Goal: Task Accomplishment & Management: Use online tool/utility

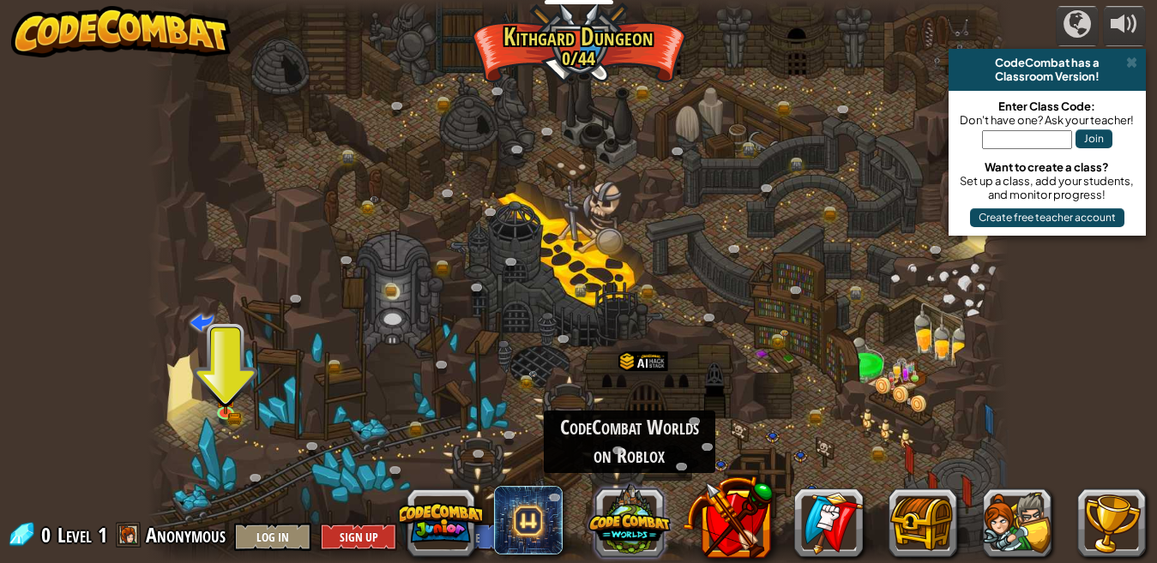
click at [642, 520] on button at bounding box center [629, 520] width 82 height 82
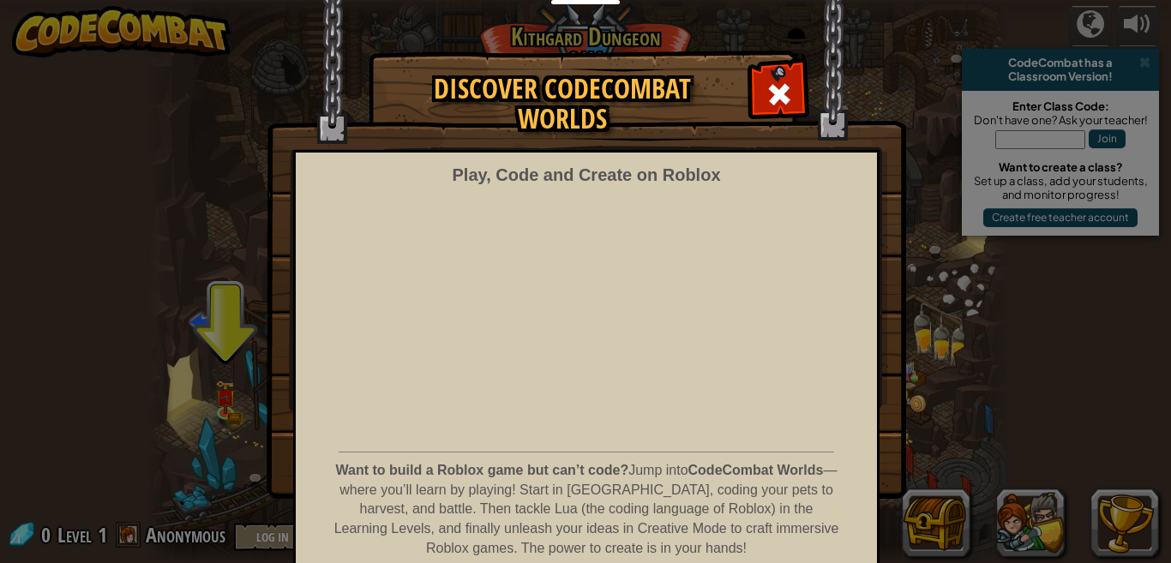
click at [465, 163] on div "Play, Code and Create on Roblox" at bounding box center [586, 175] width 268 height 25
click at [786, 89] on div at bounding box center [779, 92] width 54 height 54
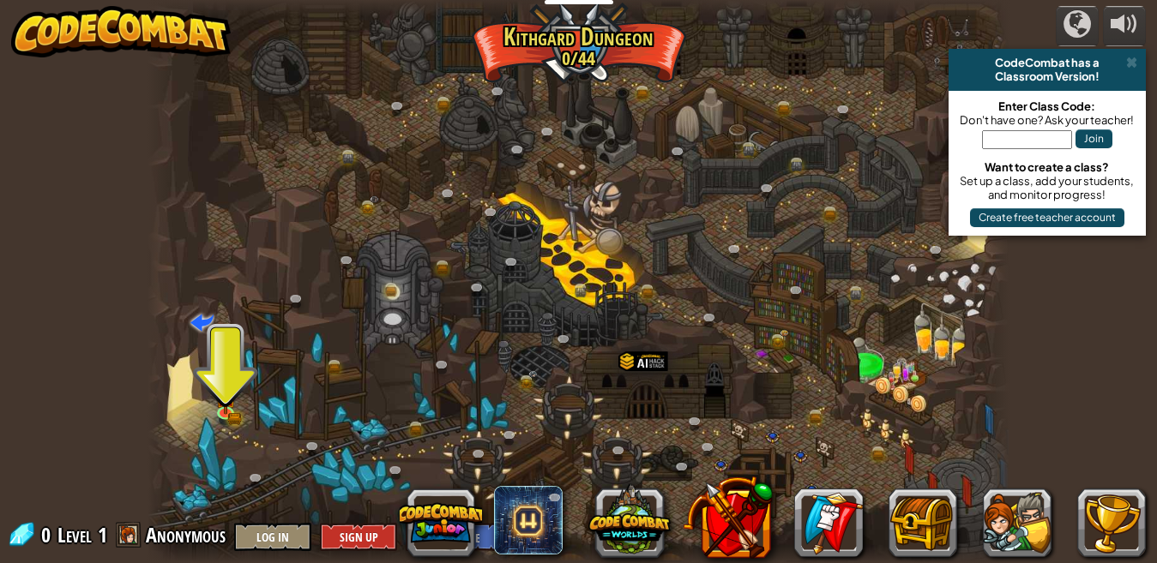
click at [786, 89] on div at bounding box center [579, 281] width 862 height 563
click at [228, 388] on img at bounding box center [225, 388] width 21 height 45
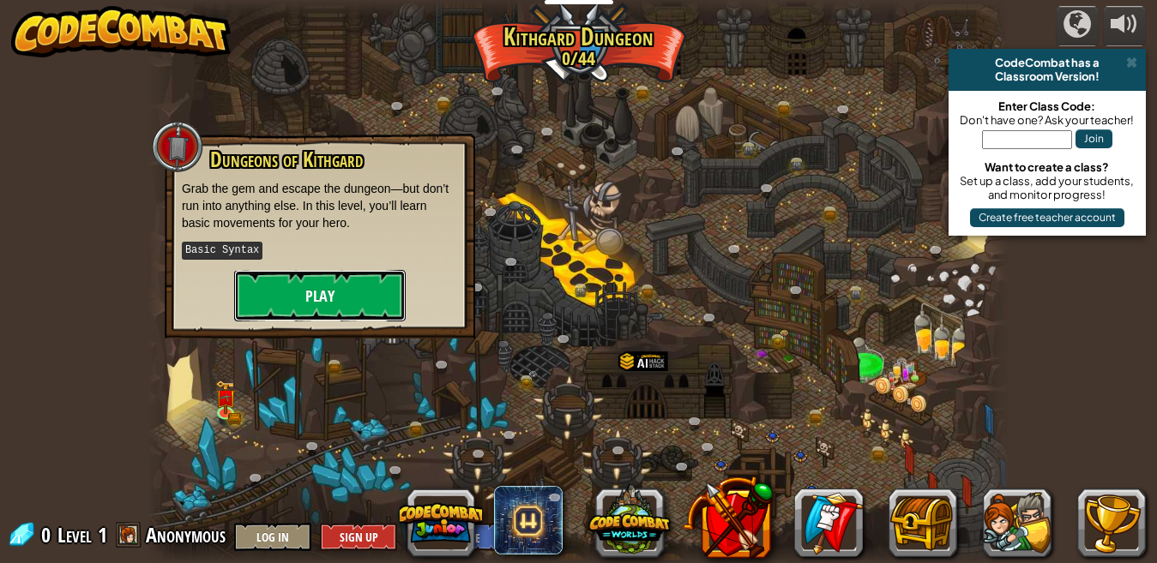
drag, startPoint x: 330, startPoint y: 268, endPoint x: 324, endPoint y: 291, distance: 23.1
click at [324, 291] on button "Play" at bounding box center [320, 295] width 172 height 51
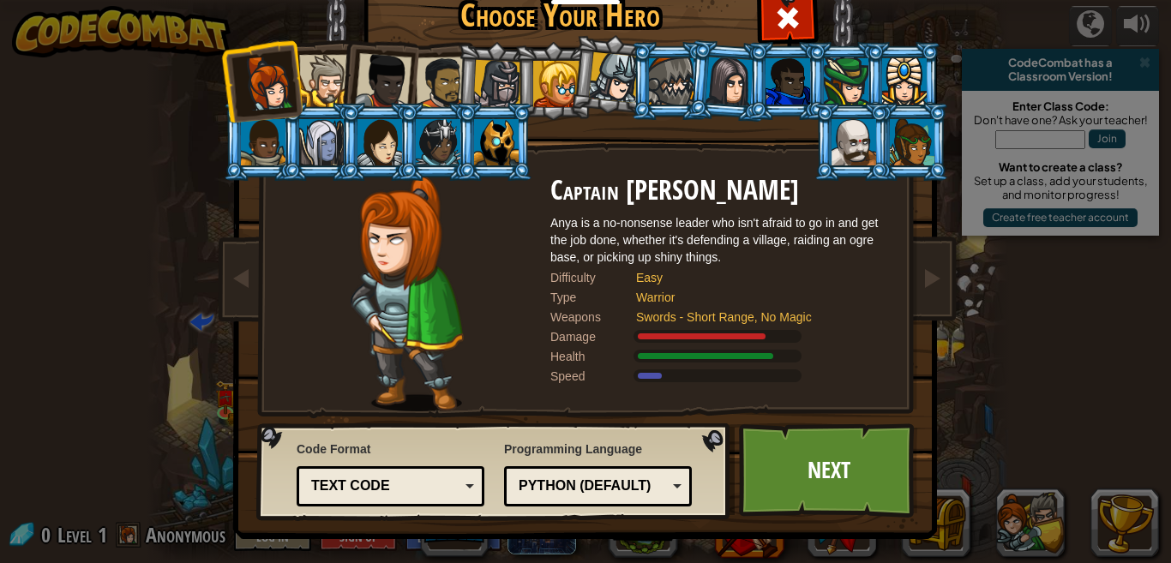
click at [617, 79] on div at bounding box center [614, 77] width 51 height 51
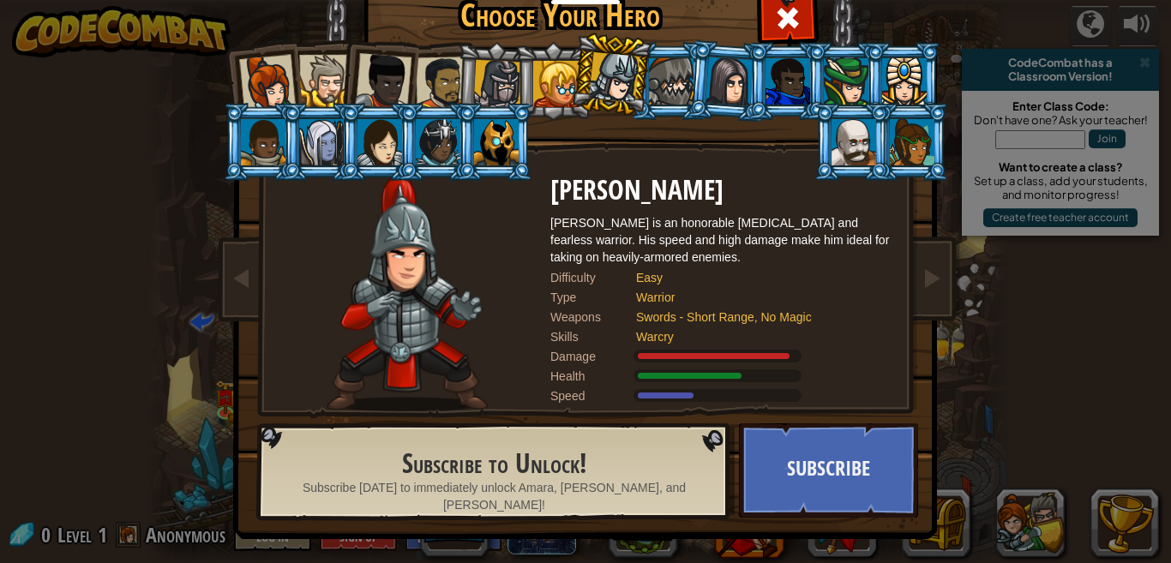
click at [700, 68] on li at bounding box center [728, 80] width 82 height 83
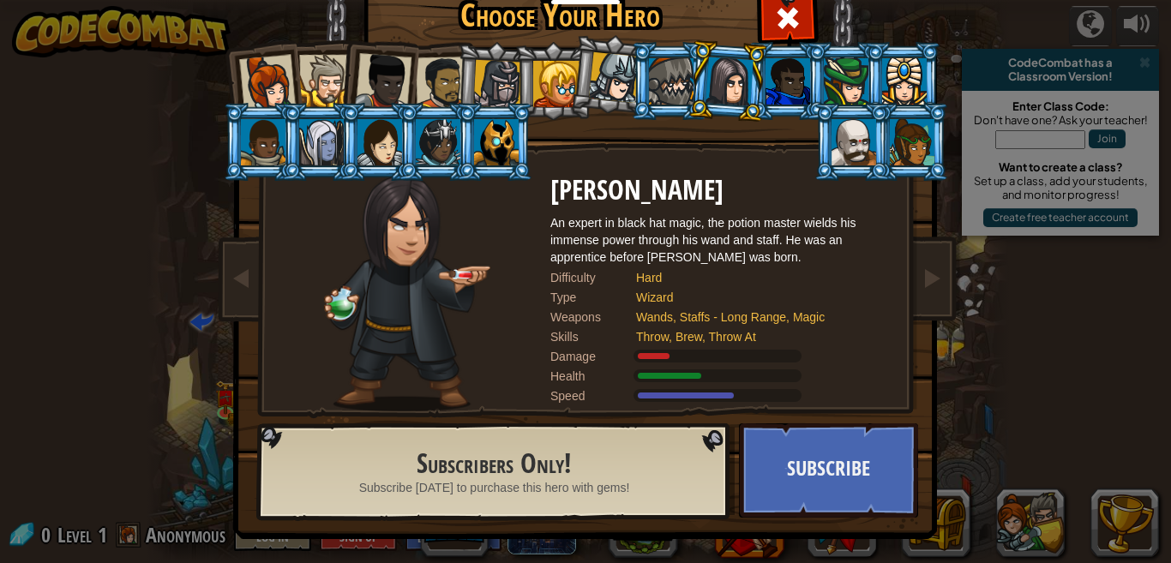
click at [718, 100] on div at bounding box center [730, 81] width 48 height 49
click at [321, 88] on div at bounding box center [325, 81] width 52 height 52
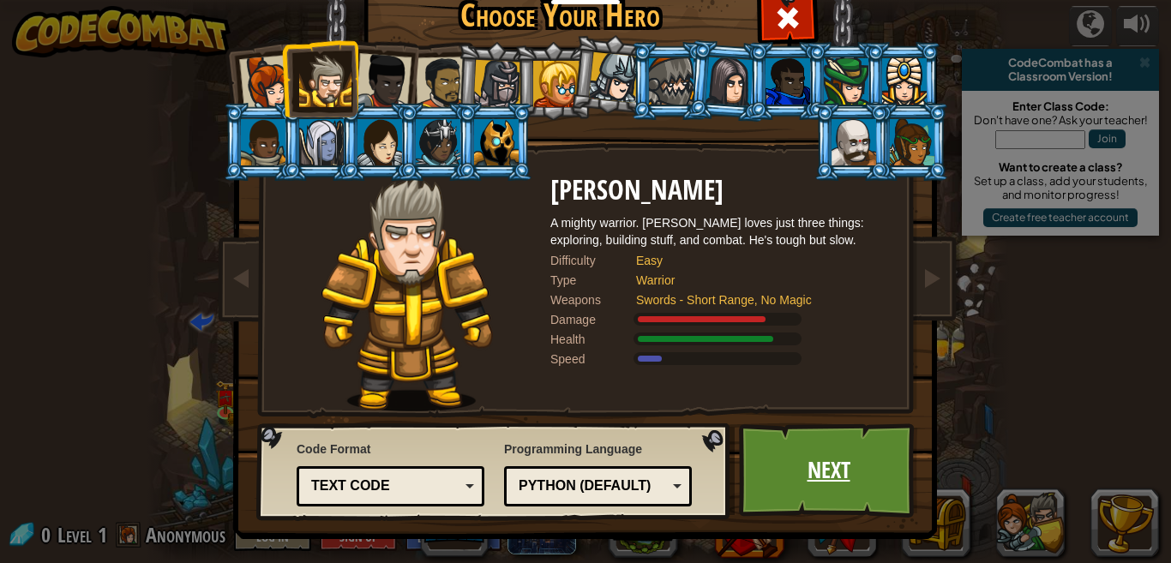
click at [783, 459] on link "Next" at bounding box center [828, 471] width 179 height 94
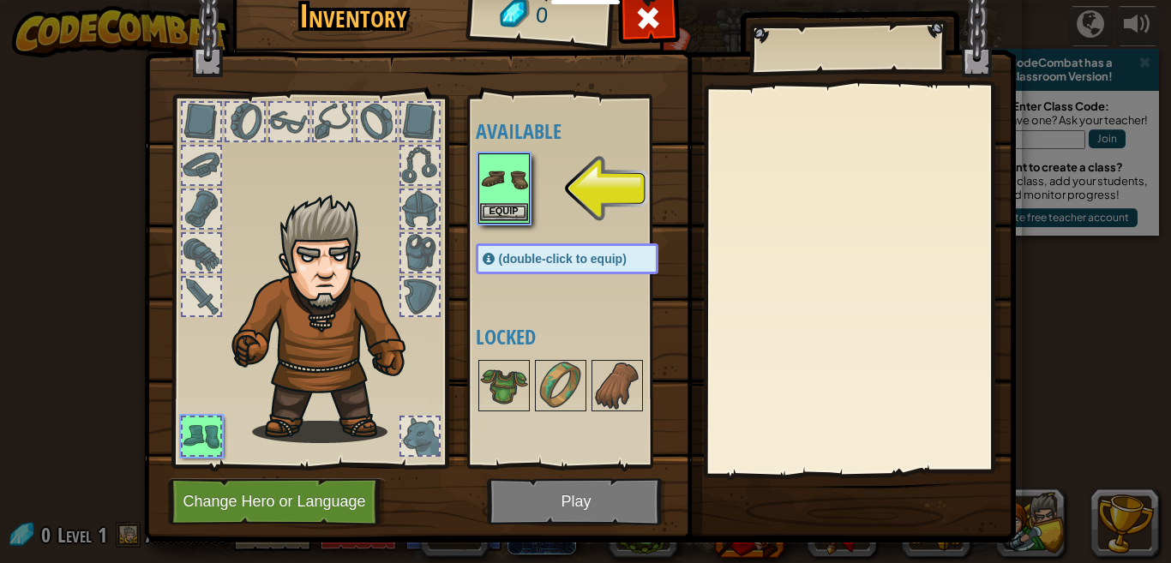
click at [503, 182] on img at bounding box center [504, 179] width 48 height 48
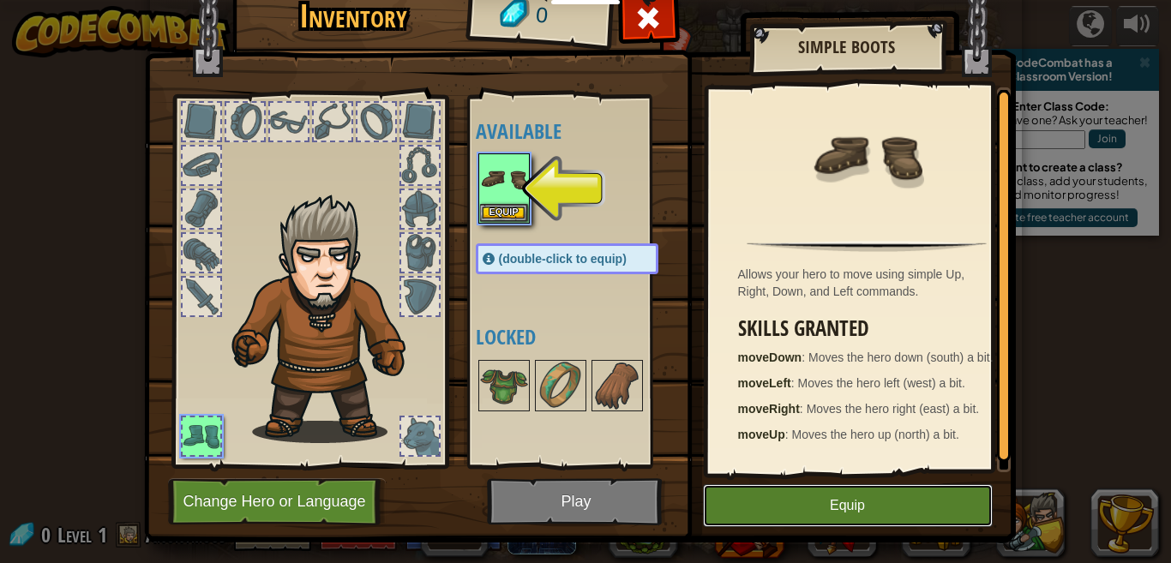
click at [760, 500] on button "Equip" at bounding box center [848, 506] width 290 height 43
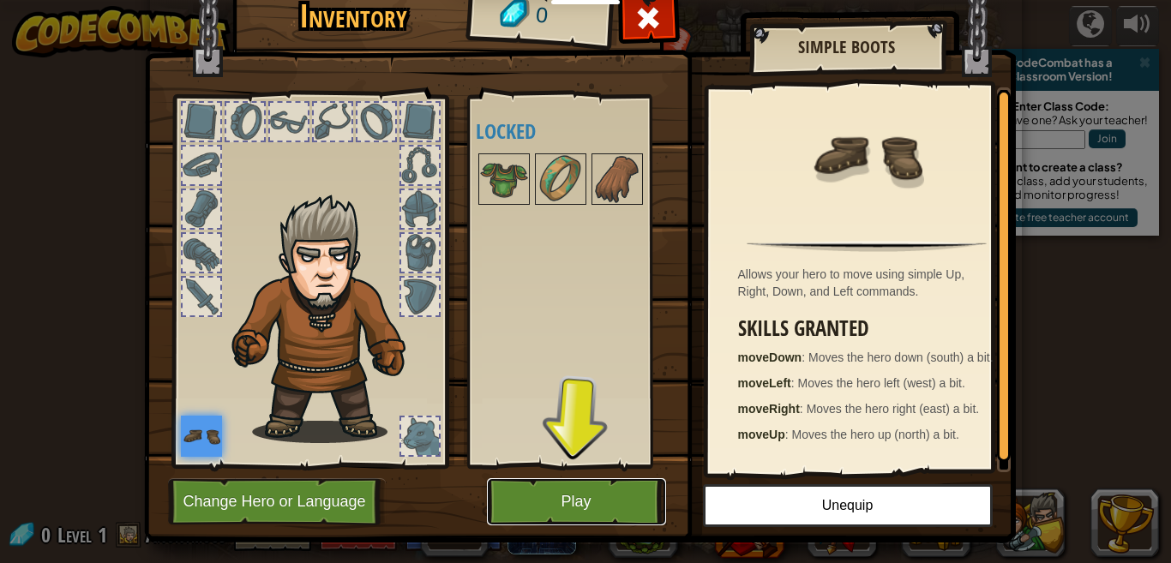
click at [556, 480] on button "Play" at bounding box center [576, 502] width 179 height 47
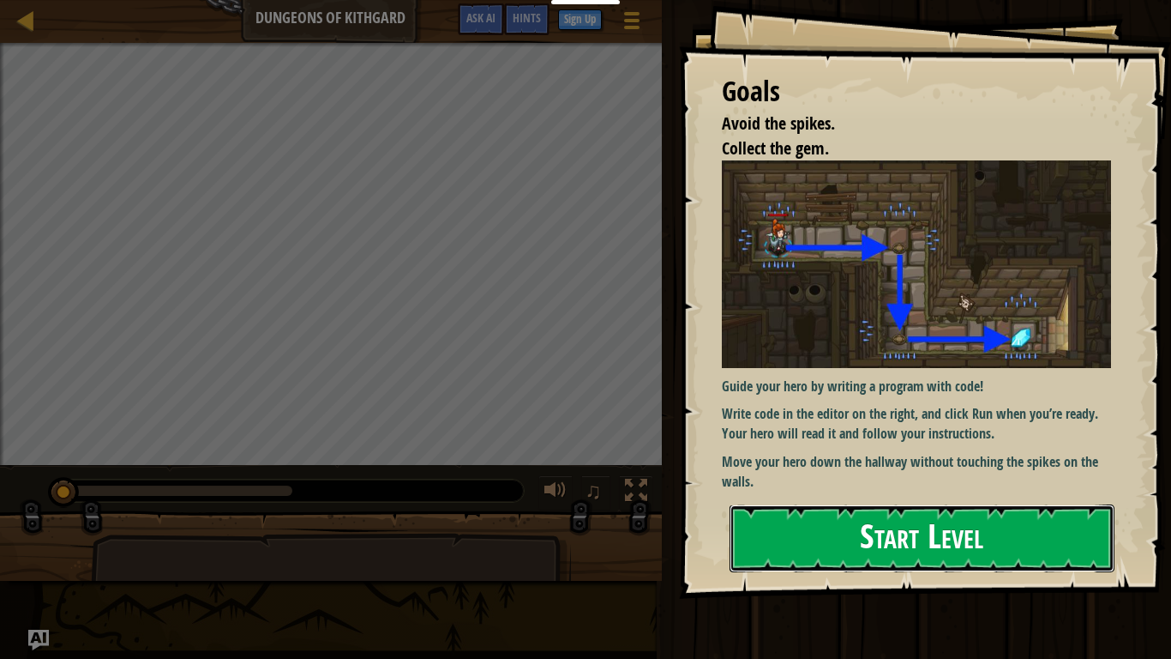
click at [944, 533] on button "Start Level" at bounding box center [922, 538] width 385 height 68
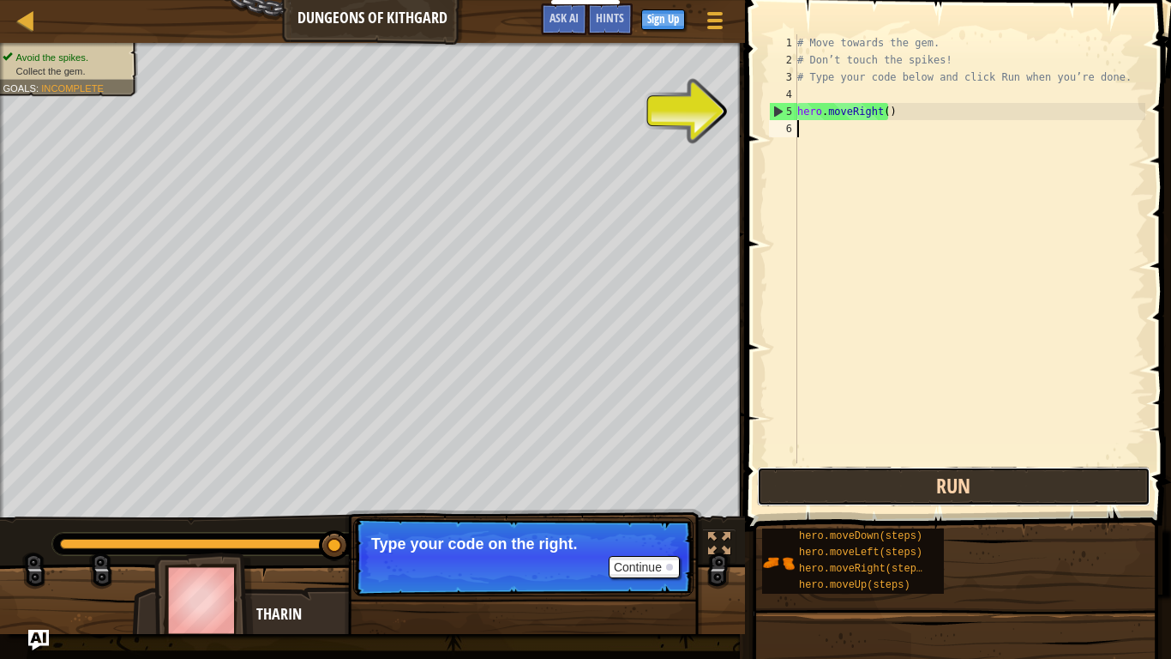
click at [884, 469] on button "Run" at bounding box center [954, 486] width 394 height 39
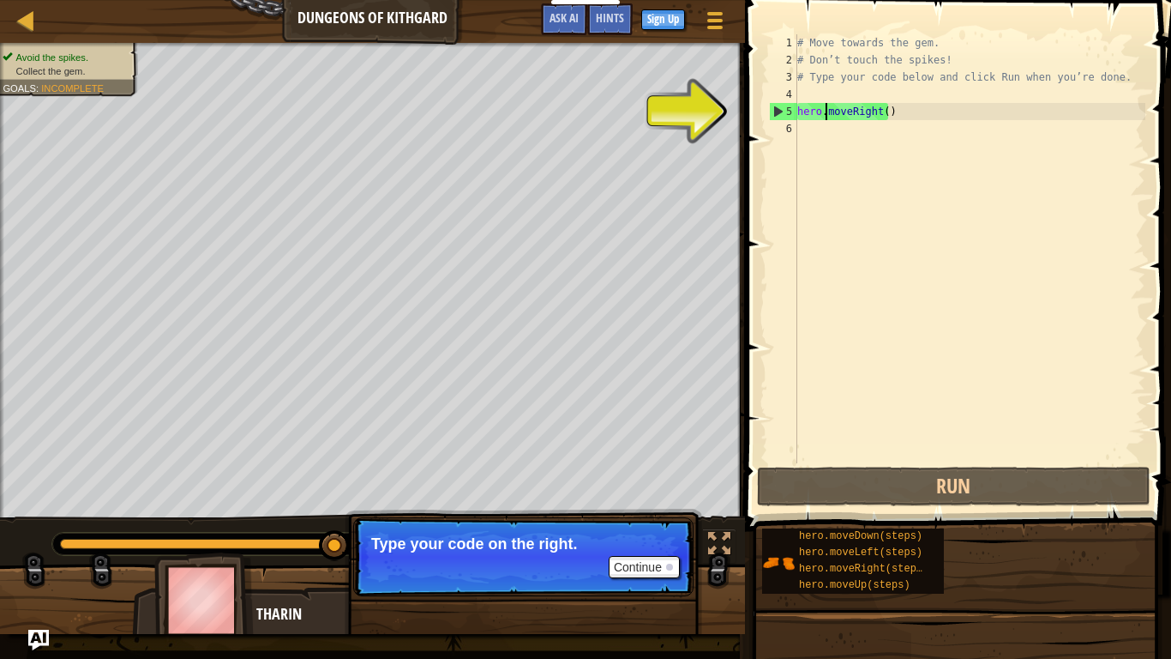
click at [828, 111] on div "# Move towards the gem. # Don’t touch the spikes! # Type your code below and cl…" at bounding box center [970, 265] width 352 height 463
click at [828, 112] on div "# Move towards the gem. # Don’t touch the spikes! # Type your code below and cl…" at bounding box center [970, 265] width 352 height 463
type textarea "hero.moveRight()"
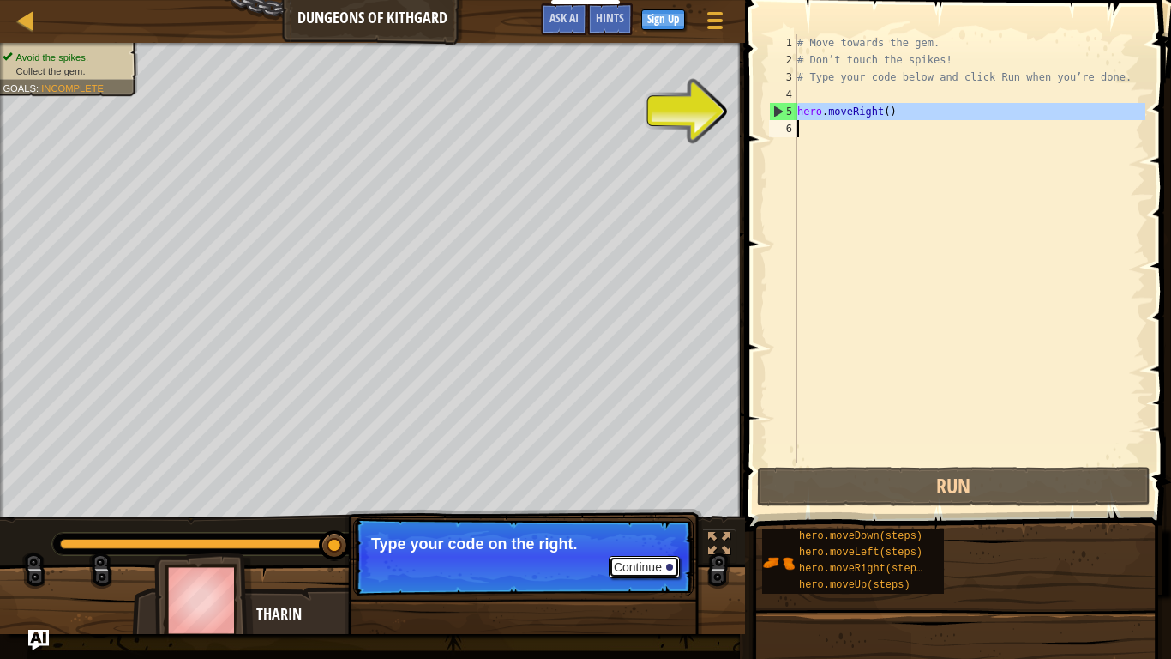
click at [623, 560] on button "Continue" at bounding box center [644, 567] width 71 height 22
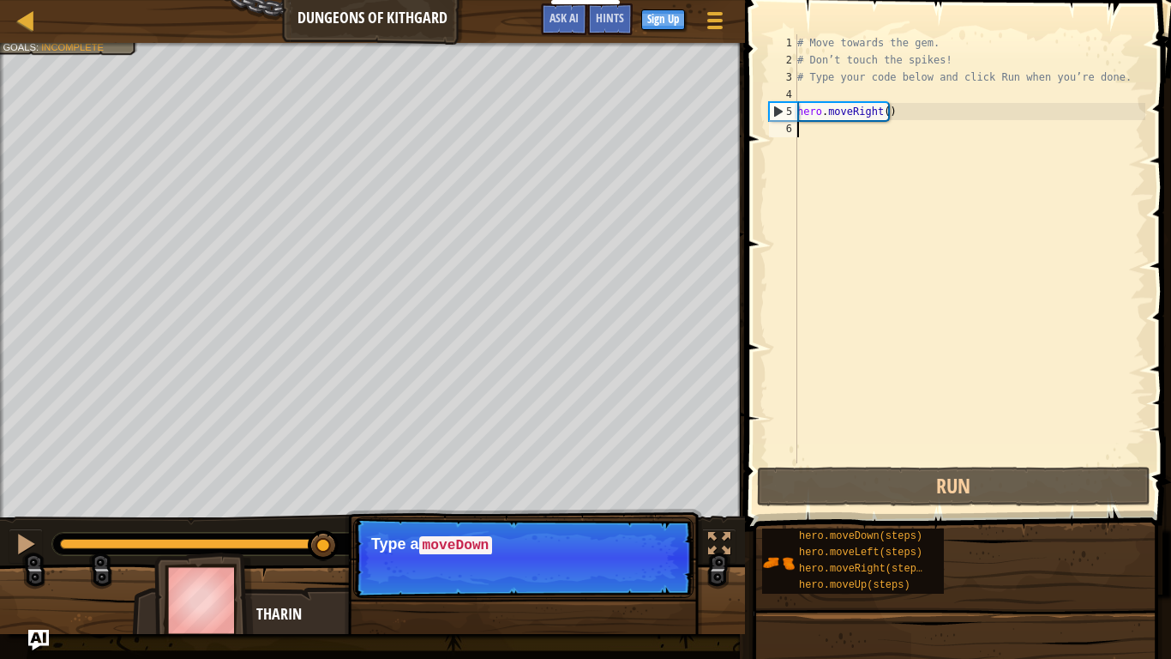
click at [362, 535] on p "Continue Type a moveDown" at bounding box center [523, 557] width 340 height 81
type textarea "m"
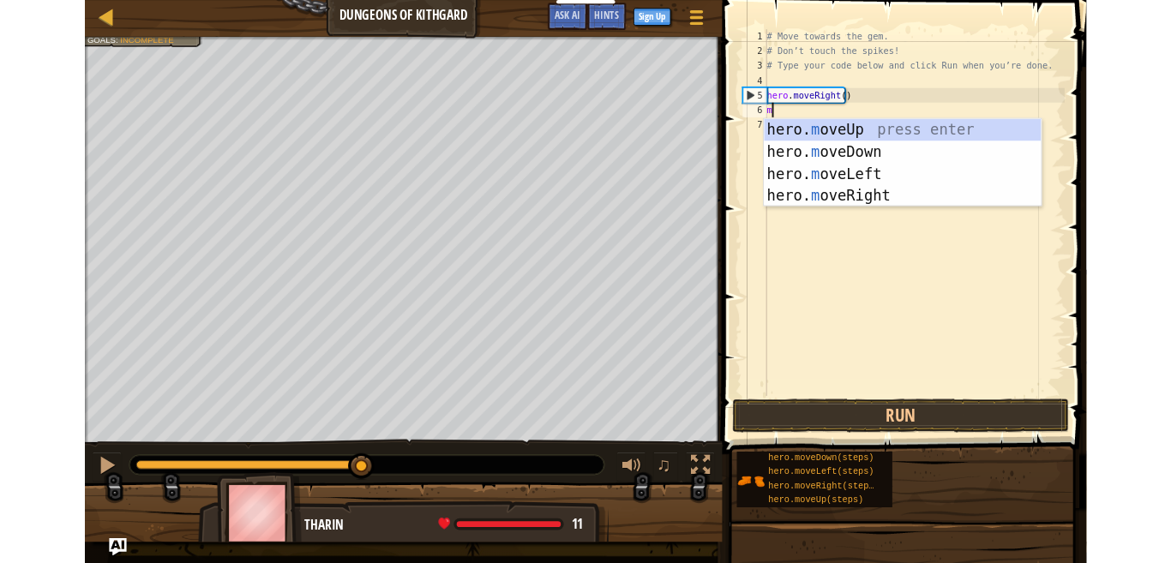
scroll to position [8, 0]
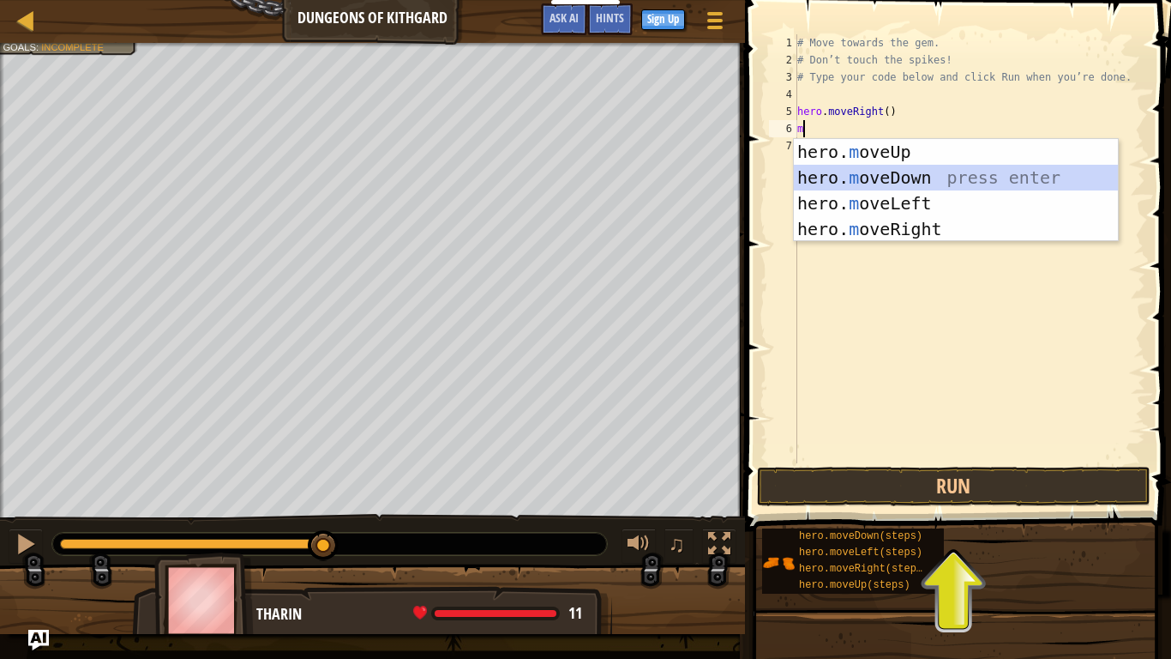
click at [927, 178] on div "hero. m oveUp press enter hero. m oveDown press enter hero. m oveLeft press ent…" at bounding box center [956, 216] width 324 height 154
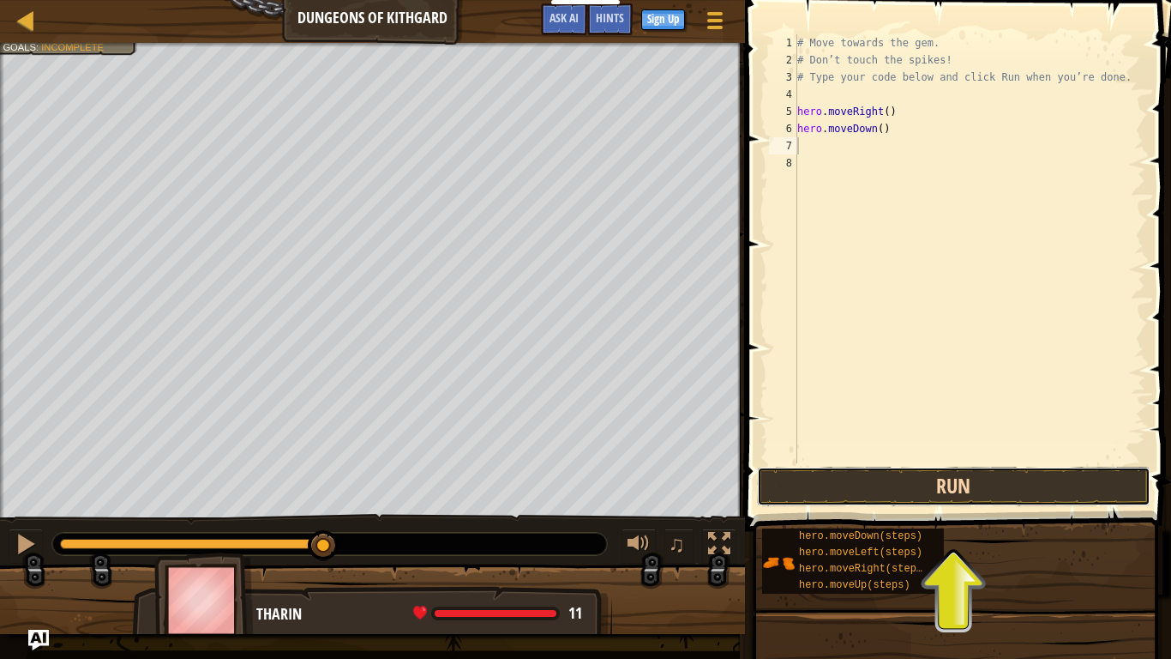
click at [1015, 476] on button "Run" at bounding box center [954, 486] width 394 height 39
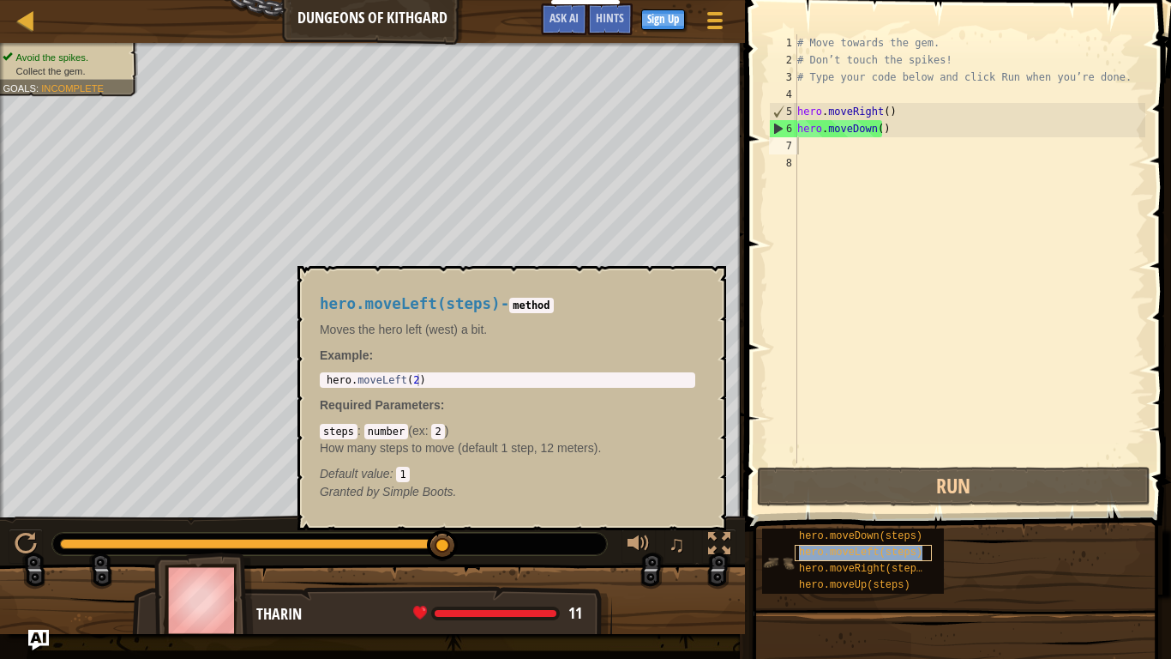
click at [833, 550] on span "hero.moveLeft(steps)" at bounding box center [860, 552] width 123 height 12
click at [710, 268] on div "hero.moveLeft(steps) - method Moves the hero left (west) a bit. Example : 1 her…" at bounding box center [512, 398] width 429 height 264
click at [706, 278] on button "×" at bounding box center [708, 286] width 14 height 24
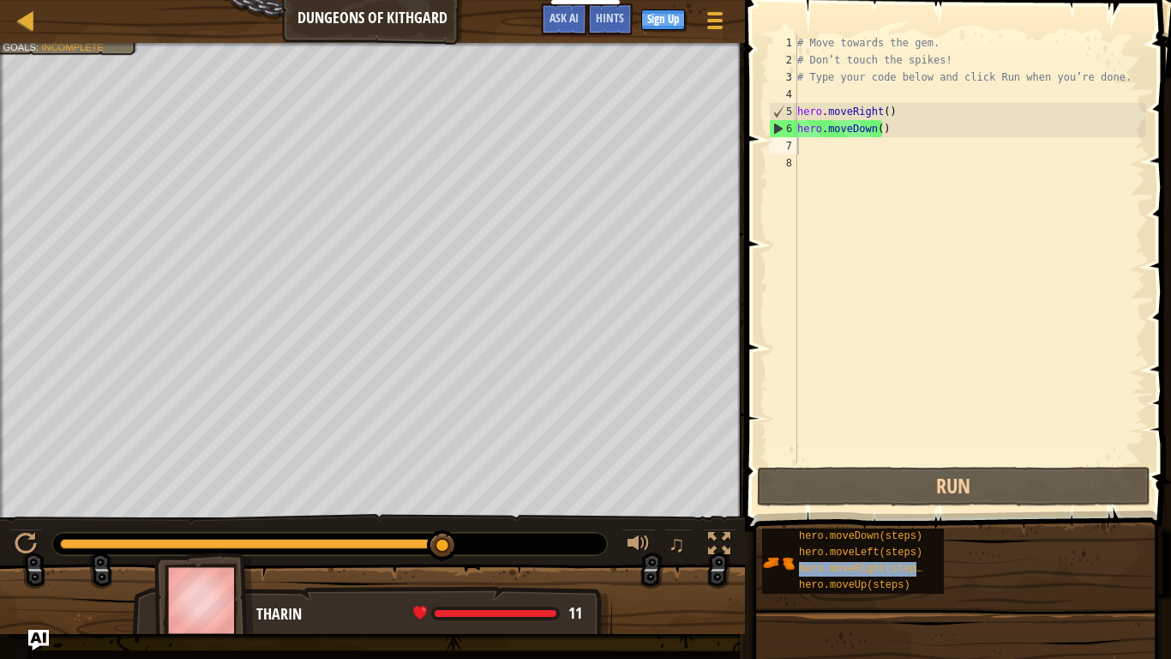
click at [555, 0] on div "Educators Create Free Account School & District Solutions Teacher Toolkit Previ…" at bounding box center [585, 329] width 1171 height 659
click at [674, 541] on span "♫" at bounding box center [676, 544] width 17 height 26
click at [719, 12] on span at bounding box center [715, 12] width 16 height 3
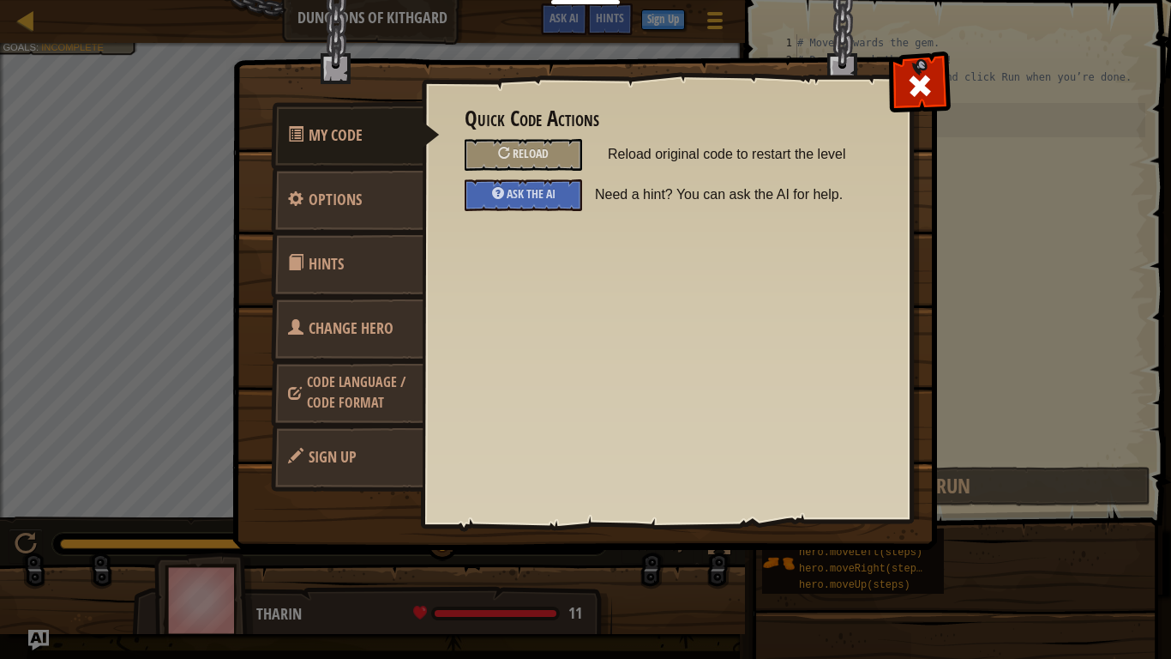
drag, startPoint x: 935, startPoint y: 73, endPoint x: 943, endPoint y: 92, distance: 20.7
click at [943, 92] on div at bounding box center [920, 82] width 54 height 54
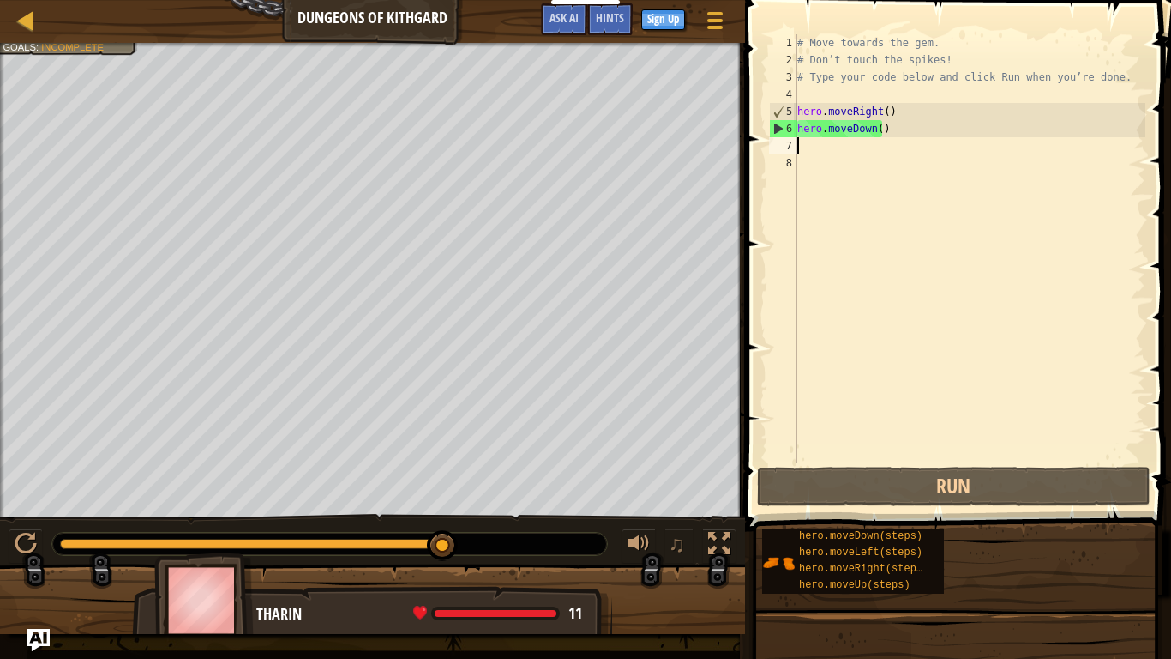
click at [40, 563] on img "Ask AI" at bounding box center [38, 640] width 22 height 22
click at [41, 2] on body "Educators Create Free Account School & District Solutions Teacher Toolkit Previ…" at bounding box center [585, 1] width 1171 height 2
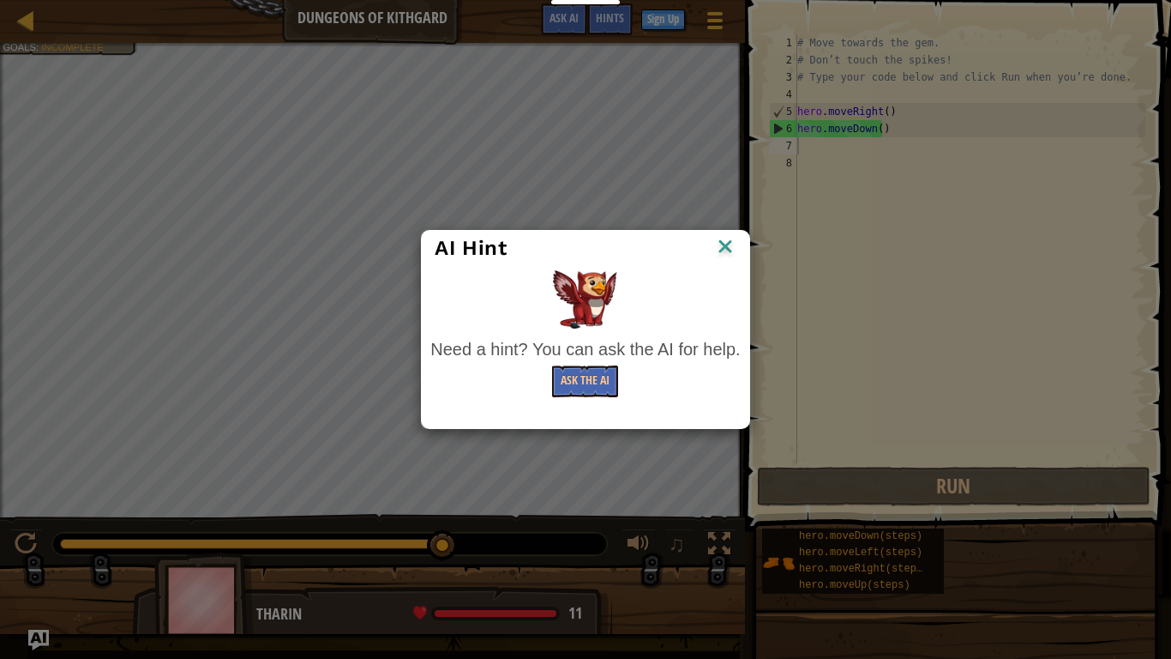
click at [46, 563] on div "AI Hint Need a hint? You can ask the AI for help. Ask the AI" at bounding box center [585, 329] width 1171 height 659
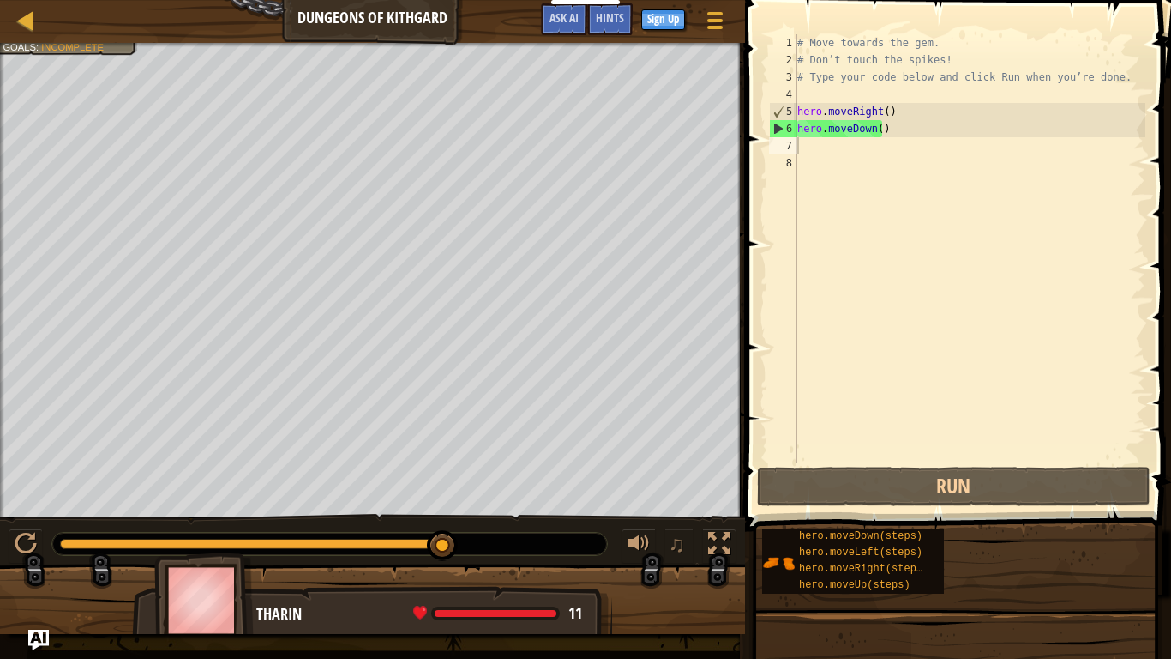
click at [44, 563] on div at bounding box center [372, 606] width 745 height 86
click at [28, 563] on div at bounding box center [372, 606] width 745 height 86
click at [373, 496] on div "Avoid the spikes. Collect the gem. Goals : Incomplete ♫ [PERSON_NAME] 11 x: 18 …" at bounding box center [585, 338] width 1171 height 591
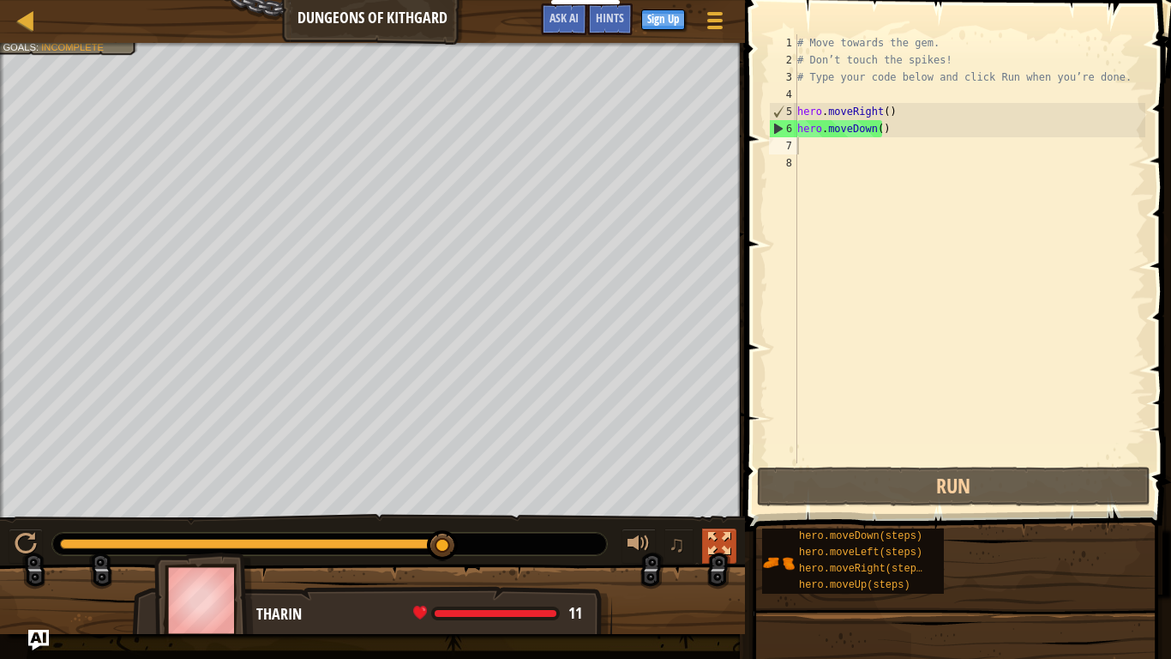
click at [726, 533] on div at bounding box center [719, 544] width 22 height 22
